Goal: Task Accomplishment & Management: Manage account settings

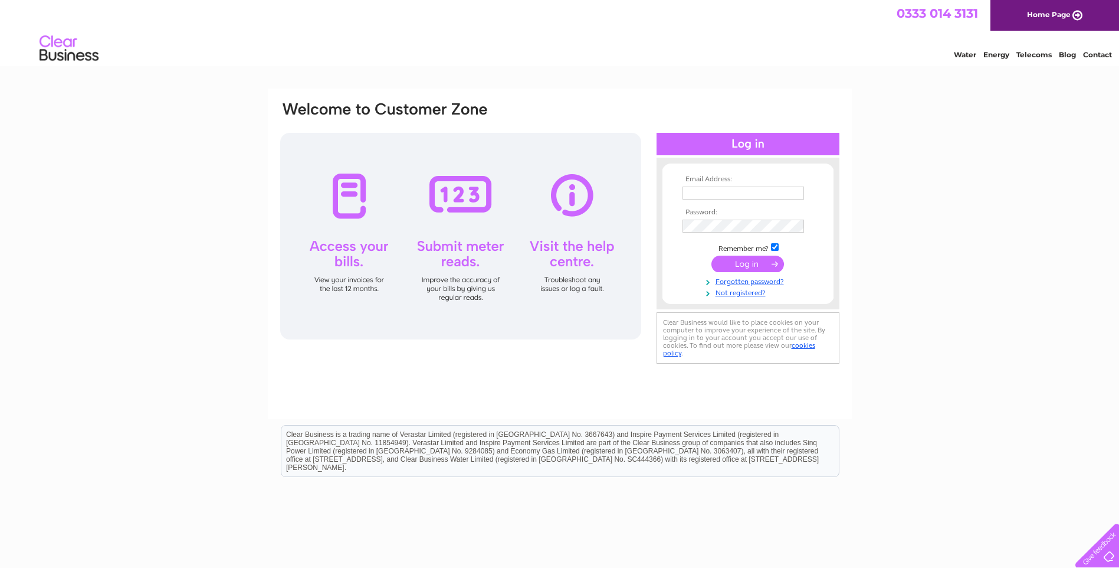
type input "[PERSON_NAME][EMAIL_ADDRESS][DOMAIN_NAME]"
click at [765, 266] on input "submit" at bounding box center [748, 263] width 73 height 17
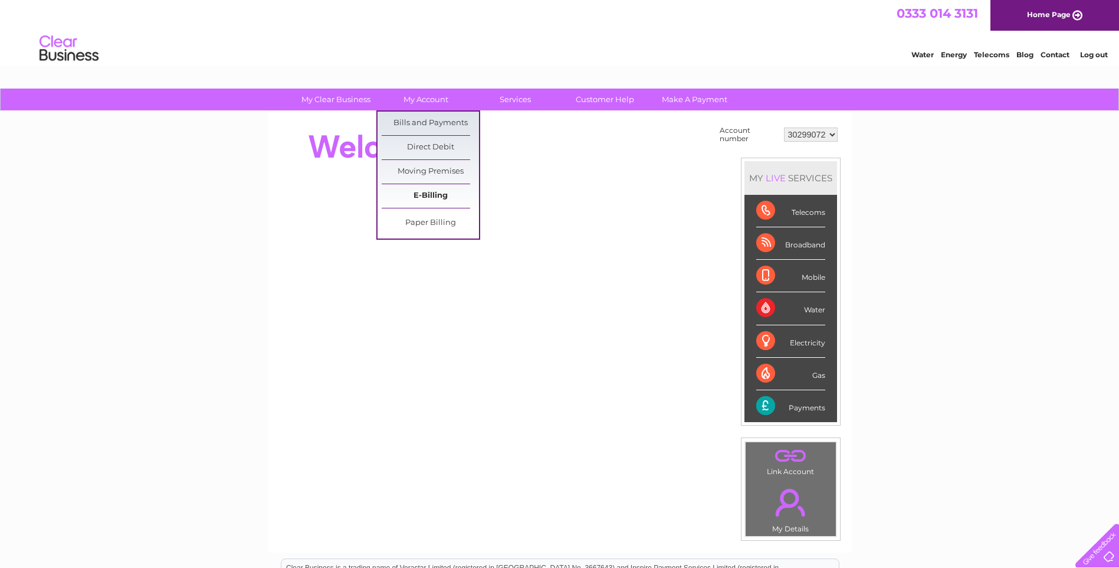
click at [444, 198] on link "E-Billing" at bounding box center [430, 196] width 97 height 24
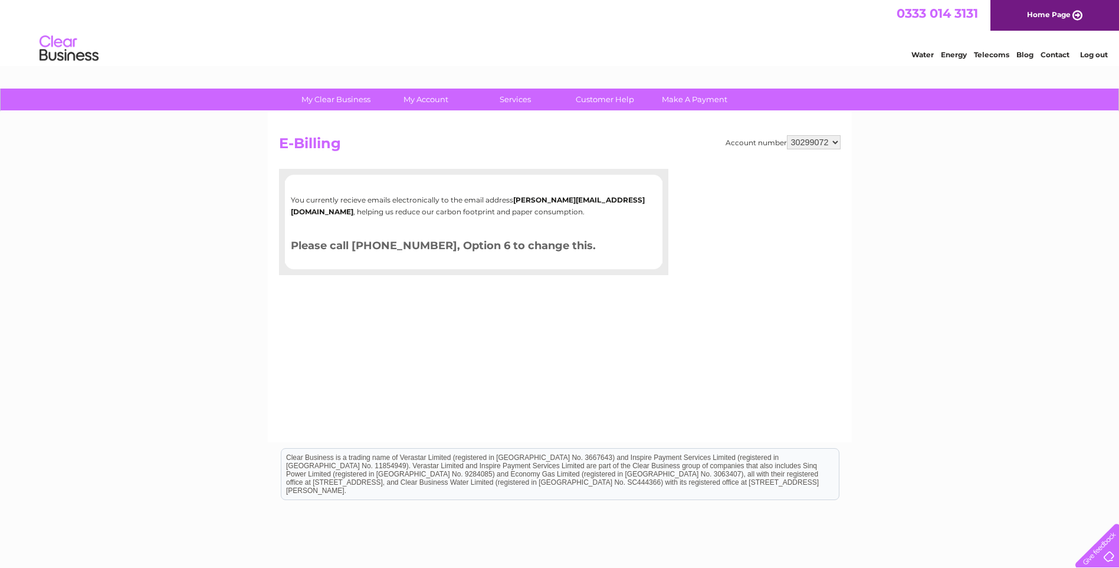
click at [349, 353] on div "Account number 30299072 E-Billing You currently recieve emails electronically t…" at bounding box center [560, 277] width 584 height 330
click at [1007, 11] on link "Home Page" at bounding box center [1055, 15] width 129 height 31
